Goal: Information Seeking & Learning: Check status

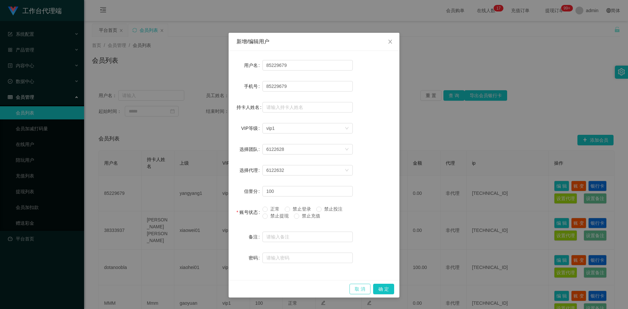
click at [281, 201] on button "取 消" at bounding box center [359, 289] width 21 height 11
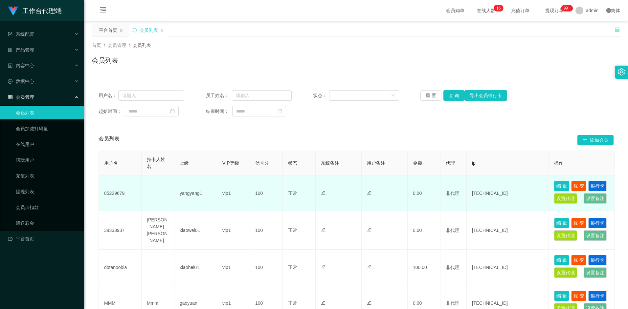
click at [281, 186] on button "编 辑" at bounding box center [561, 186] width 15 height 11
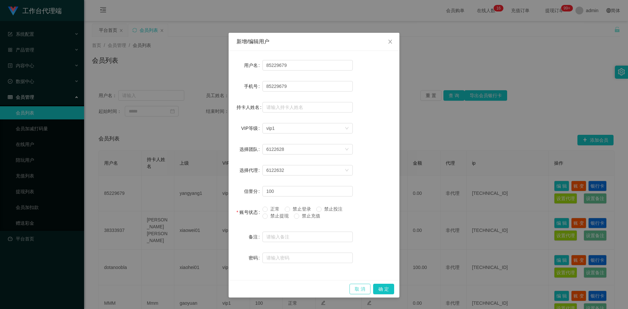
click at [281, 201] on button "取 消" at bounding box center [359, 289] width 21 height 11
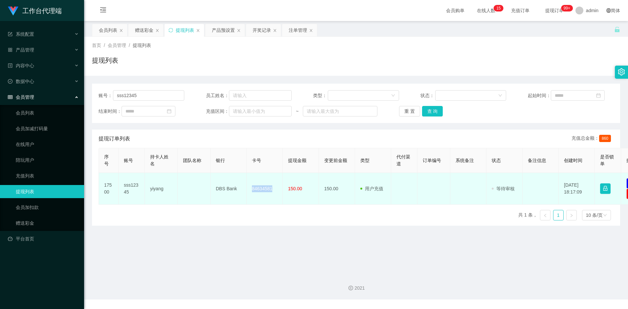
click at [261, 188] on td "84634581" at bounding box center [265, 189] width 36 height 32
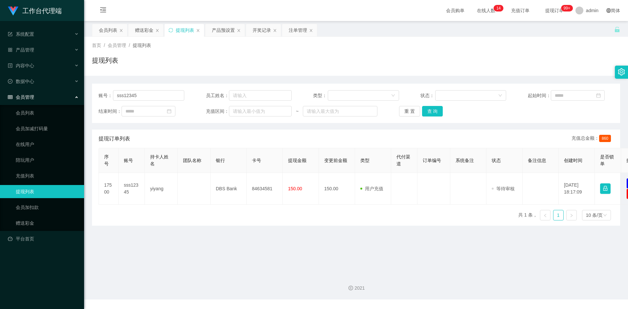
drag, startPoint x: 385, startPoint y: 223, endPoint x: 303, endPoint y: 149, distance: 110.4
click at [303, 149] on th "提现金额" at bounding box center [301, 160] width 36 height 25
click at [431, 108] on button "查 询" at bounding box center [432, 111] width 21 height 11
click at [439, 112] on button "查 询" at bounding box center [432, 111] width 21 height 11
click at [439, 112] on div "重 置 查 询" at bounding box center [442, 111] width 86 height 11
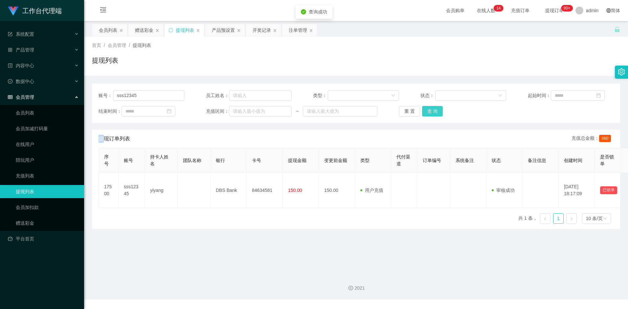
click at [439, 112] on button "查 询" at bounding box center [432, 111] width 21 height 11
click at [439, 112] on div "重 置 查 询" at bounding box center [442, 111] width 86 height 11
click at [439, 112] on button "查 询" at bounding box center [432, 111] width 21 height 11
click at [435, 115] on button "查 询" at bounding box center [432, 111] width 21 height 11
click at [327, 130] on div "提现订单列表 充值总金额： 860" at bounding box center [356, 139] width 515 height 18
